Goal: Check status

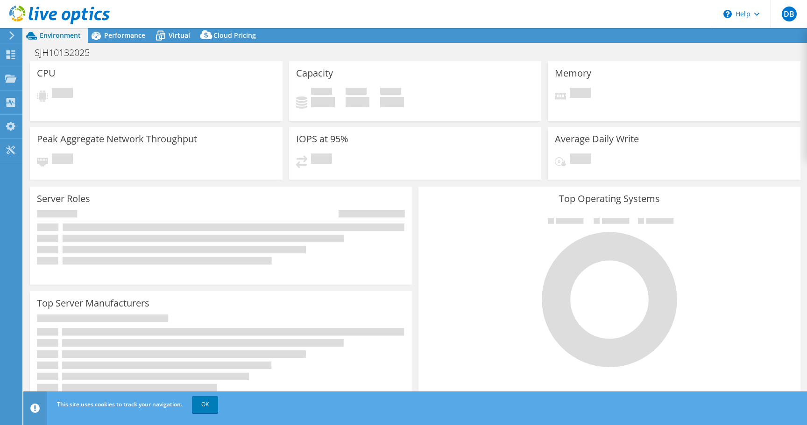
select select "USD"
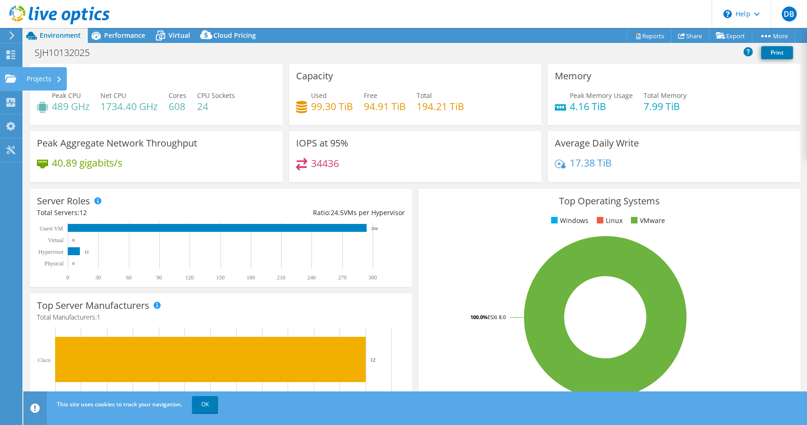
click at [34, 78] on div "Projects" at bounding box center [44, 78] width 45 height 23
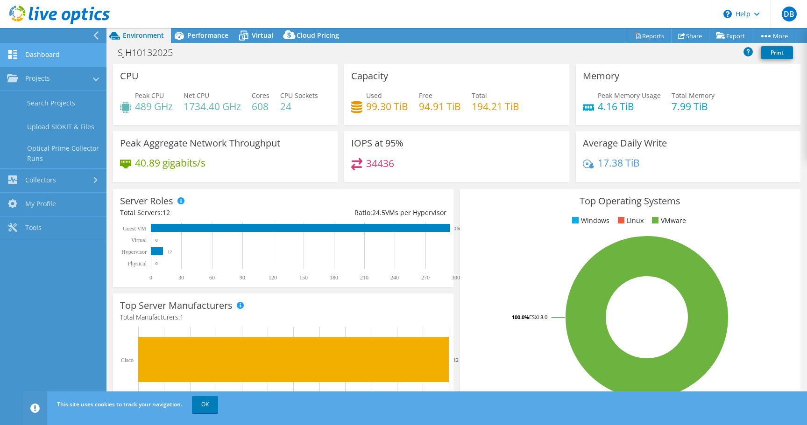
click at [41, 50] on link "Dashboard" at bounding box center [53, 55] width 106 height 24
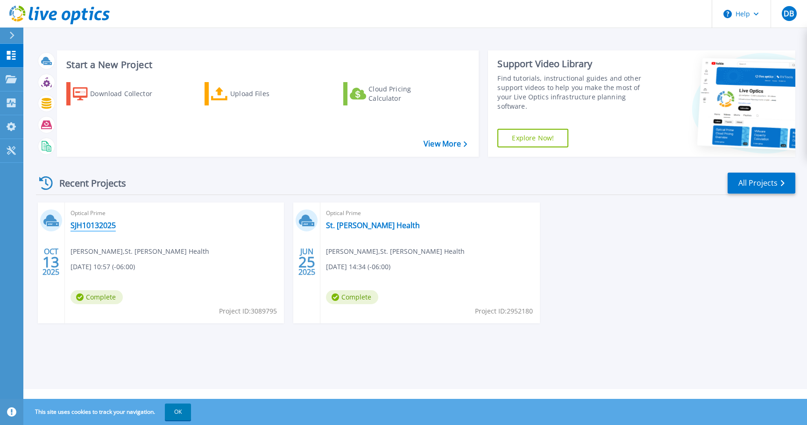
click at [93, 226] on link "SJH10132025" at bounding box center [92, 225] width 45 height 9
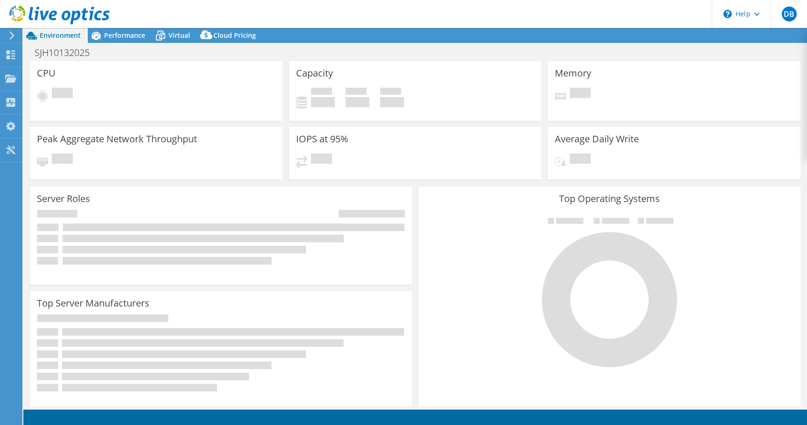
select select "USD"
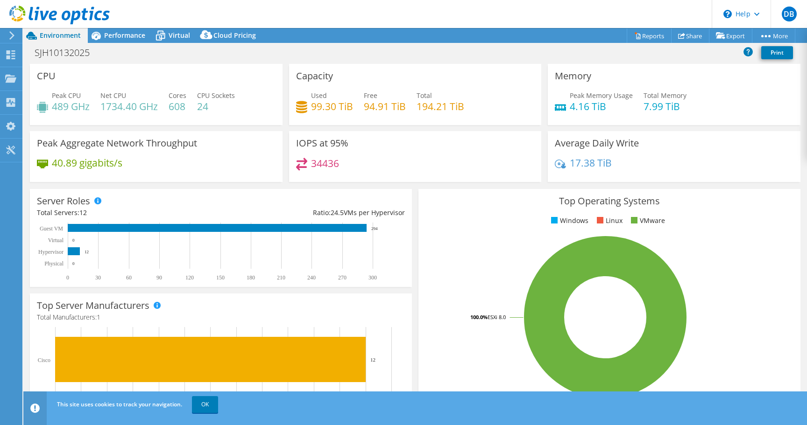
click at [419, 18] on header "DB End User Dan Bowen dbowen@stjohns.health St. Johns Health My Profile Log Out…" at bounding box center [403, 14] width 807 height 28
